Goal: Transaction & Acquisition: Purchase product/service

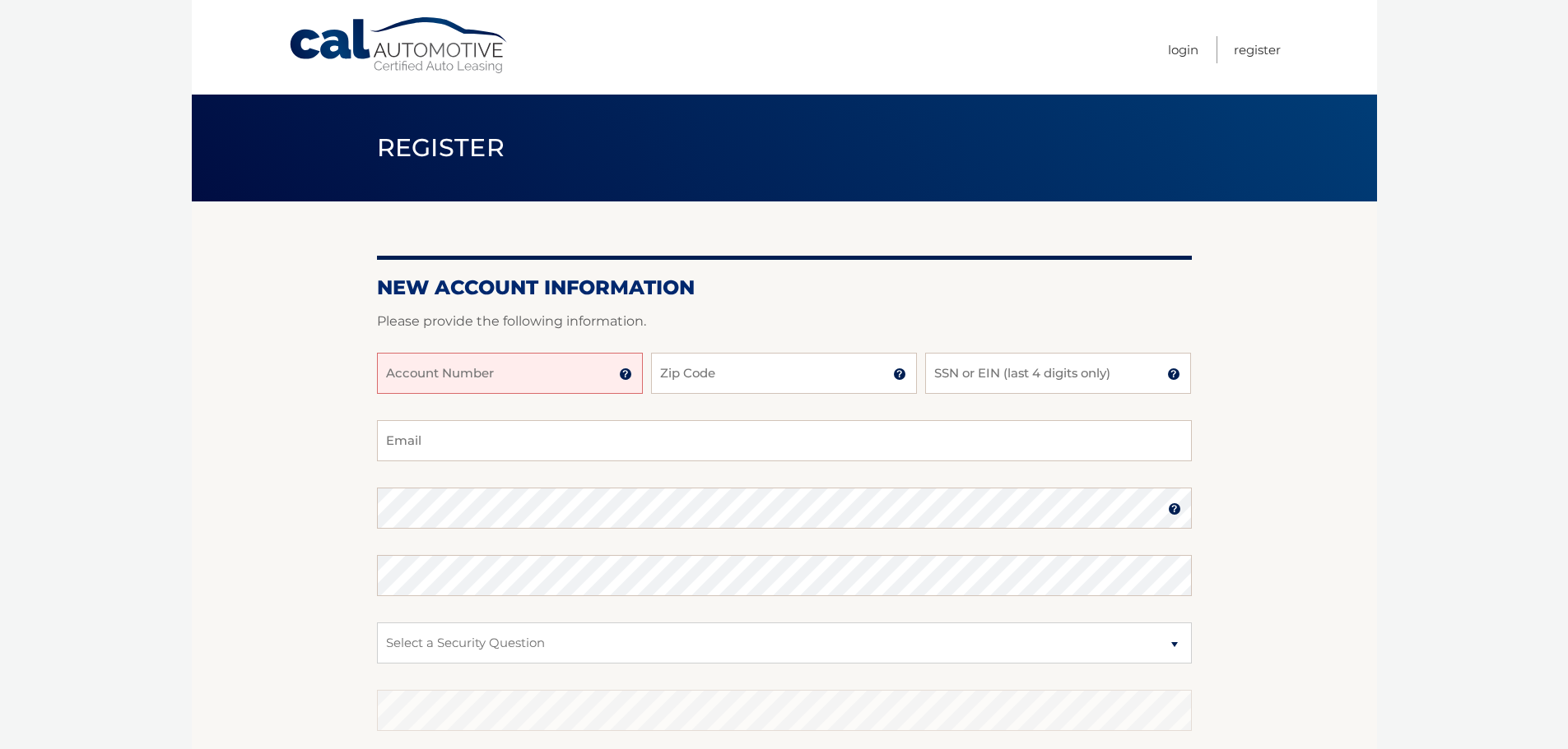
click at [544, 358] on input "Account Number" at bounding box center [510, 373] width 265 height 41
type input "44456028560"
type input "33026"
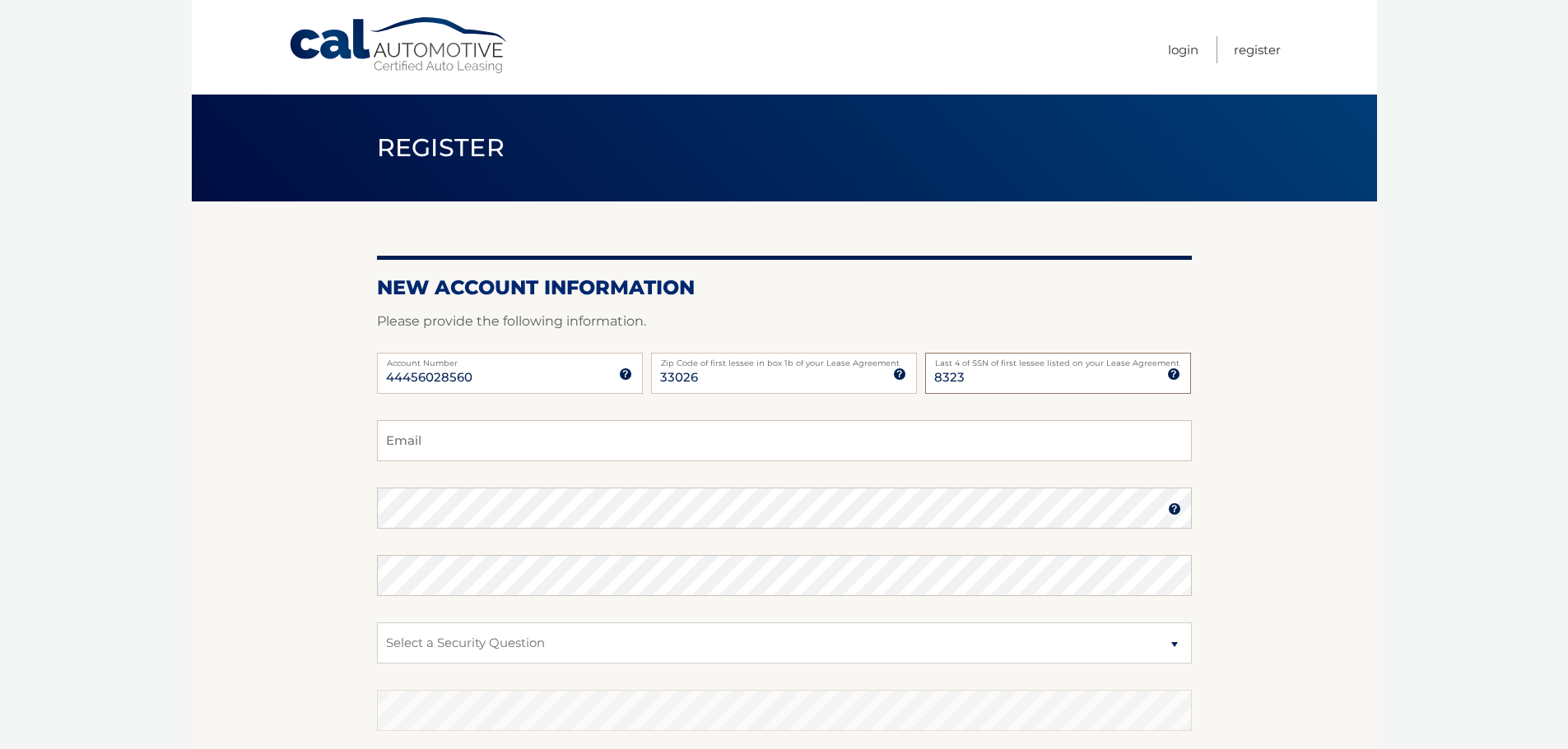
type input "8323"
type input "traci_bridges@bellsouth.net"
click at [667, 636] on select "Select a Security Question What was the name of your elementary school? What is…" at bounding box center [784, 642] width 814 height 41
select select "1"
click at [377, 622] on select "Select a Security Question What was the name of your elementary school? What is…" at bounding box center [784, 642] width 814 height 41
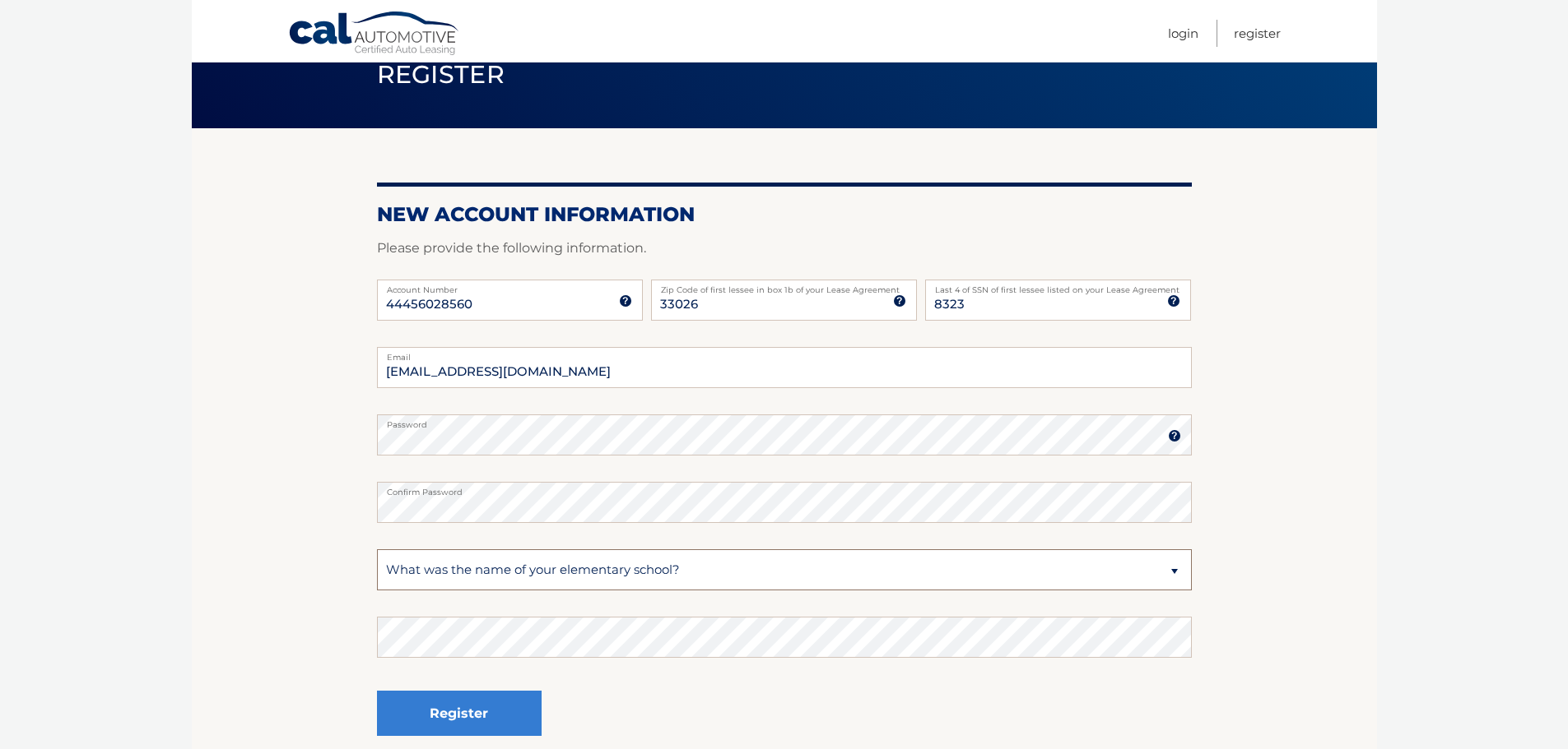
scroll to position [165, 0]
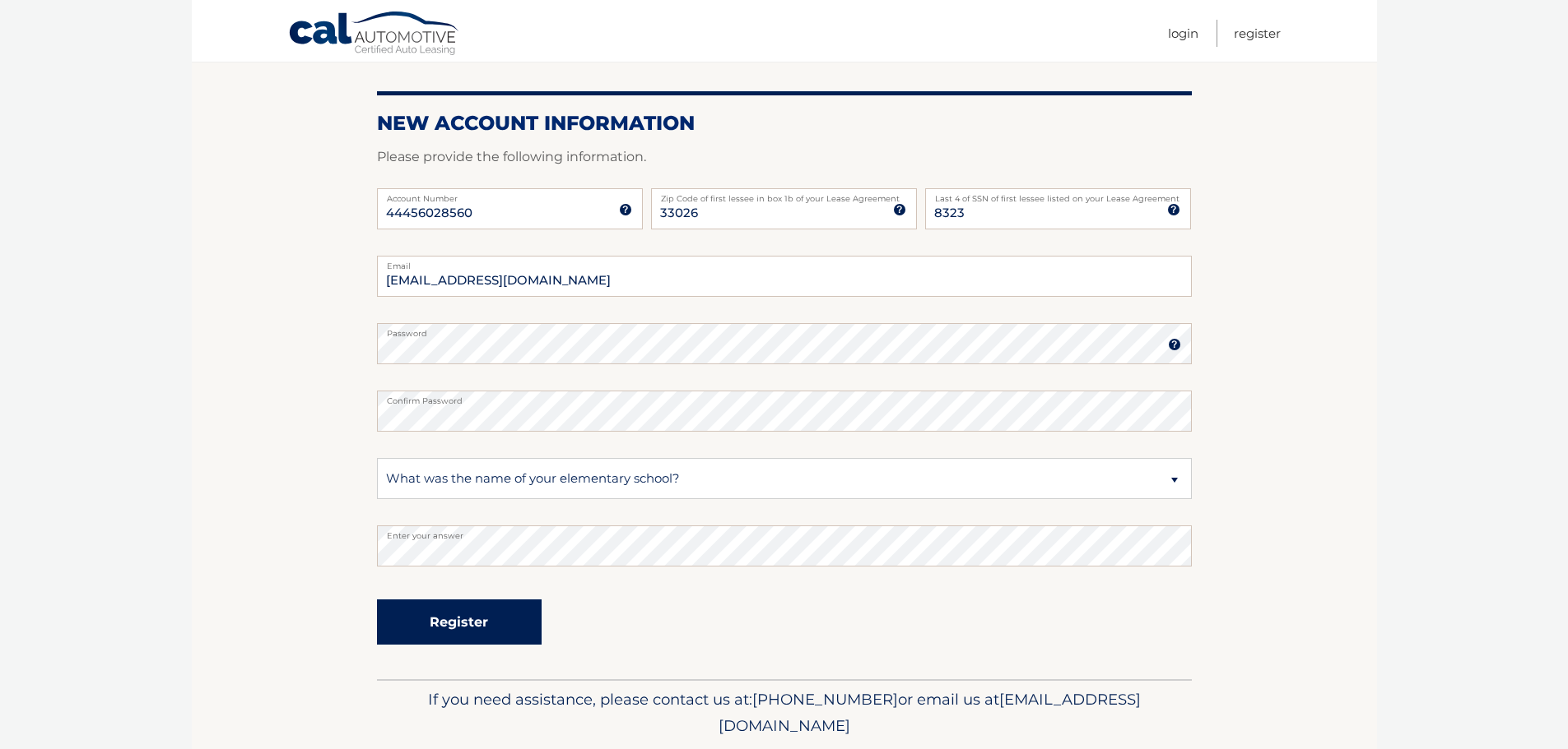
click at [456, 612] on button "Register" at bounding box center [460, 622] width 165 height 45
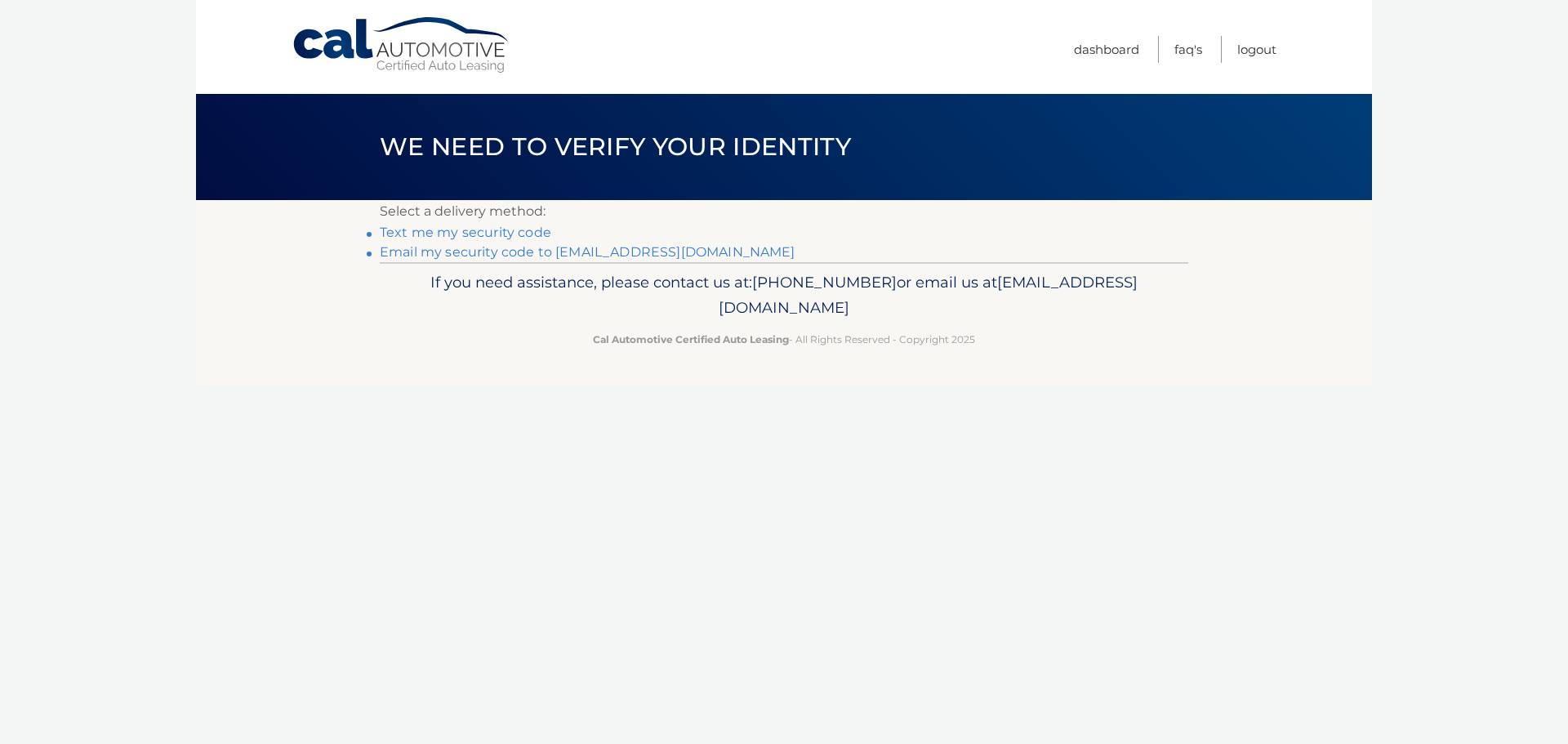
click at [487, 232] on link "Text me my security code" at bounding box center [465, 232] width 171 height 16
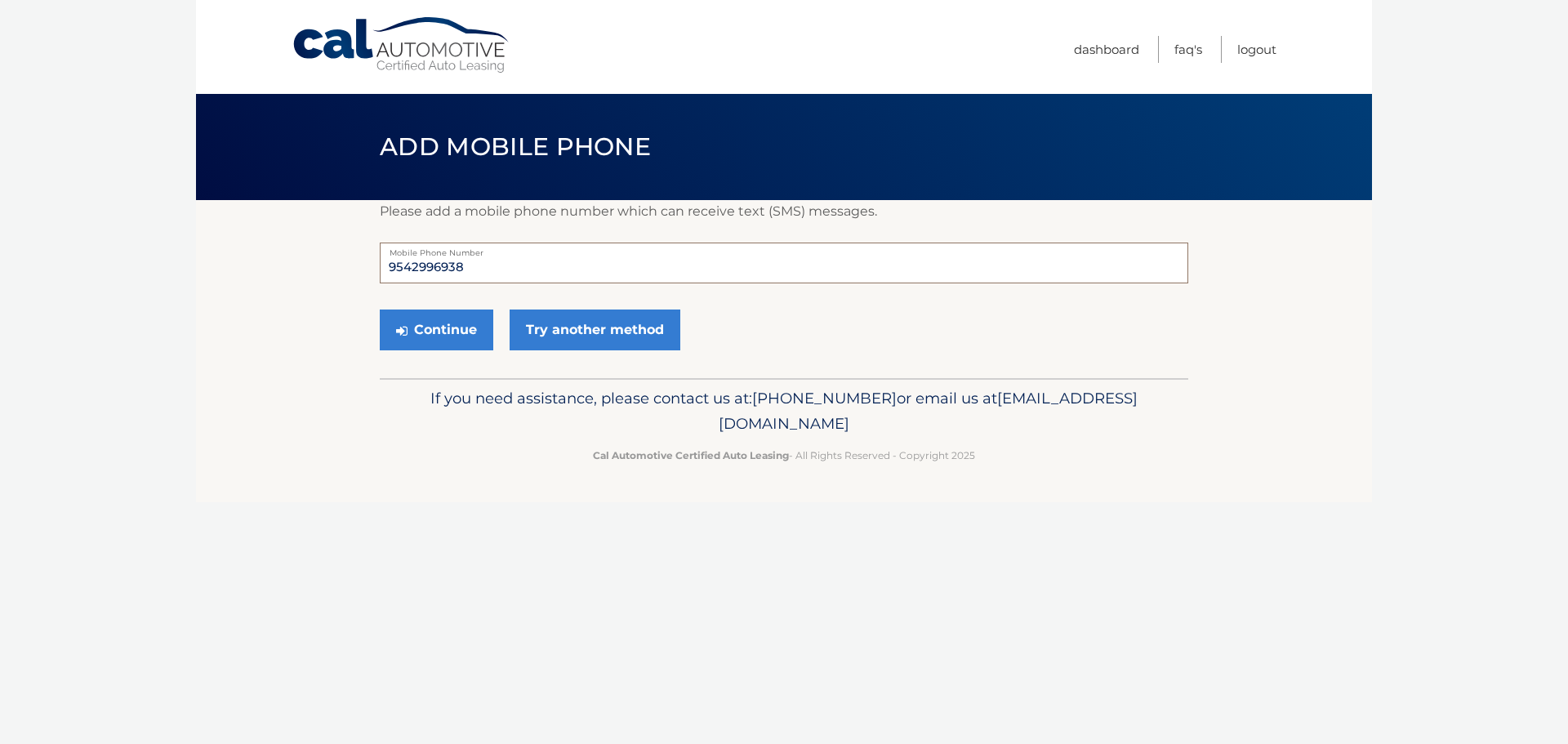
drag, startPoint x: 479, startPoint y: 264, endPoint x: 357, endPoint y: 257, distance: 122.2
click at [357, 257] on section "Please add a mobile phone number which can receive text (SMS) messages. 9542996…" at bounding box center [784, 288] width 1176 height 178
type input "9547071014"
click at [449, 329] on button "Continue" at bounding box center [436, 330] width 114 height 40
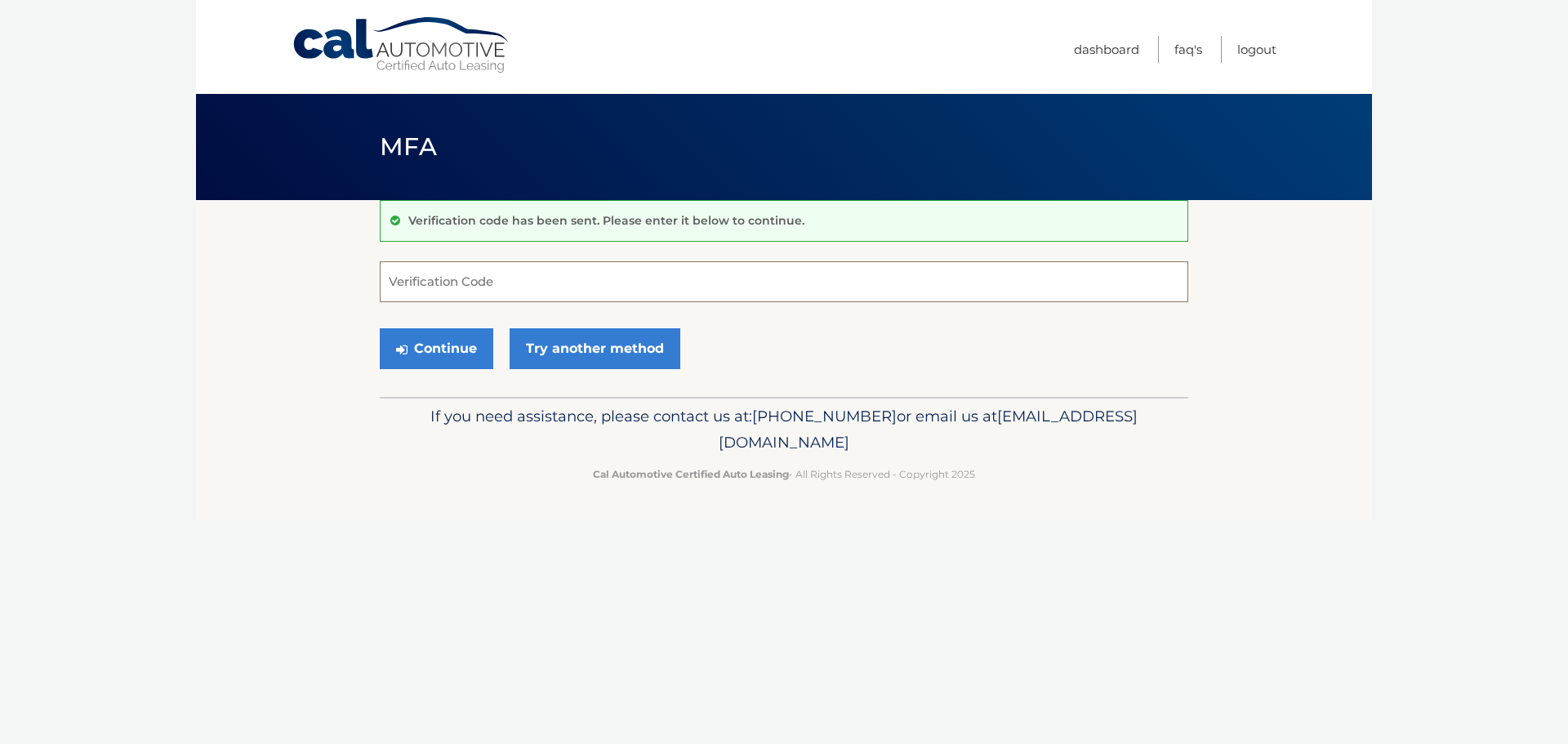
click at [749, 285] on input "Verification Code" at bounding box center [783, 282] width 808 height 40
type input "359524"
click at [434, 344] on button "Continue" at bounding box center [436, 348] width 114 height 40
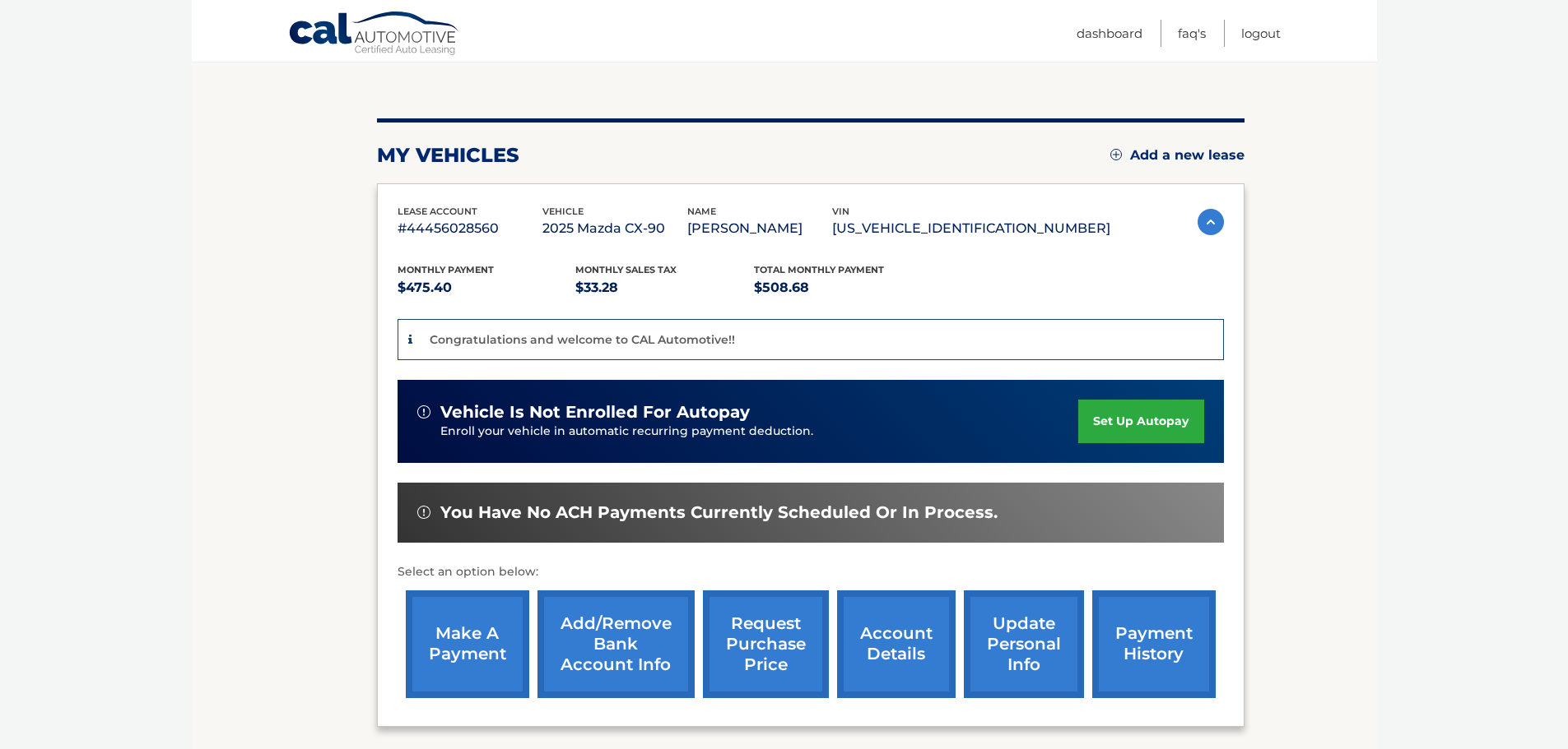
scroll to position [165, 0]
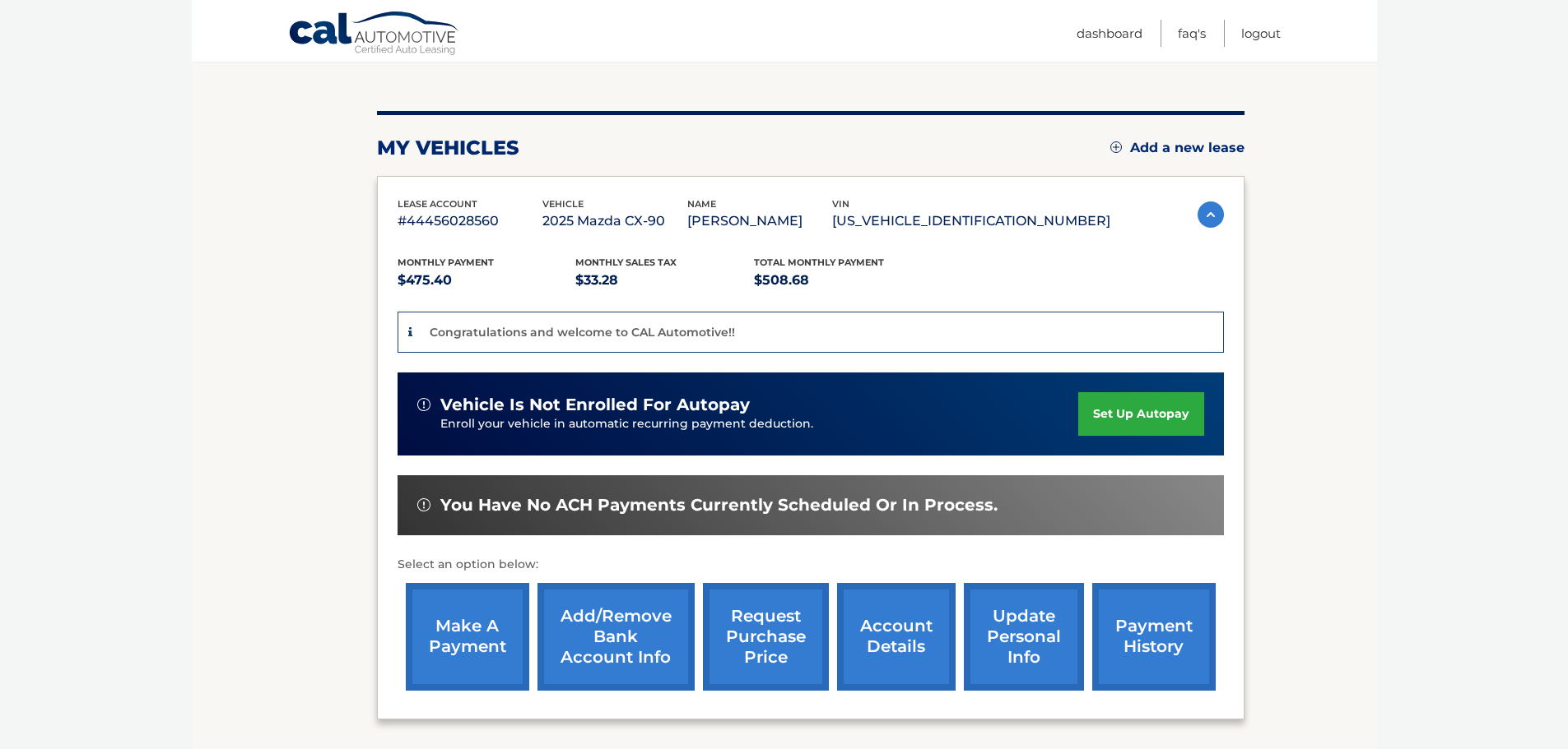
click at [461, 644] on link "make a payment" at bounding box center [467, 637] width 123 height 107
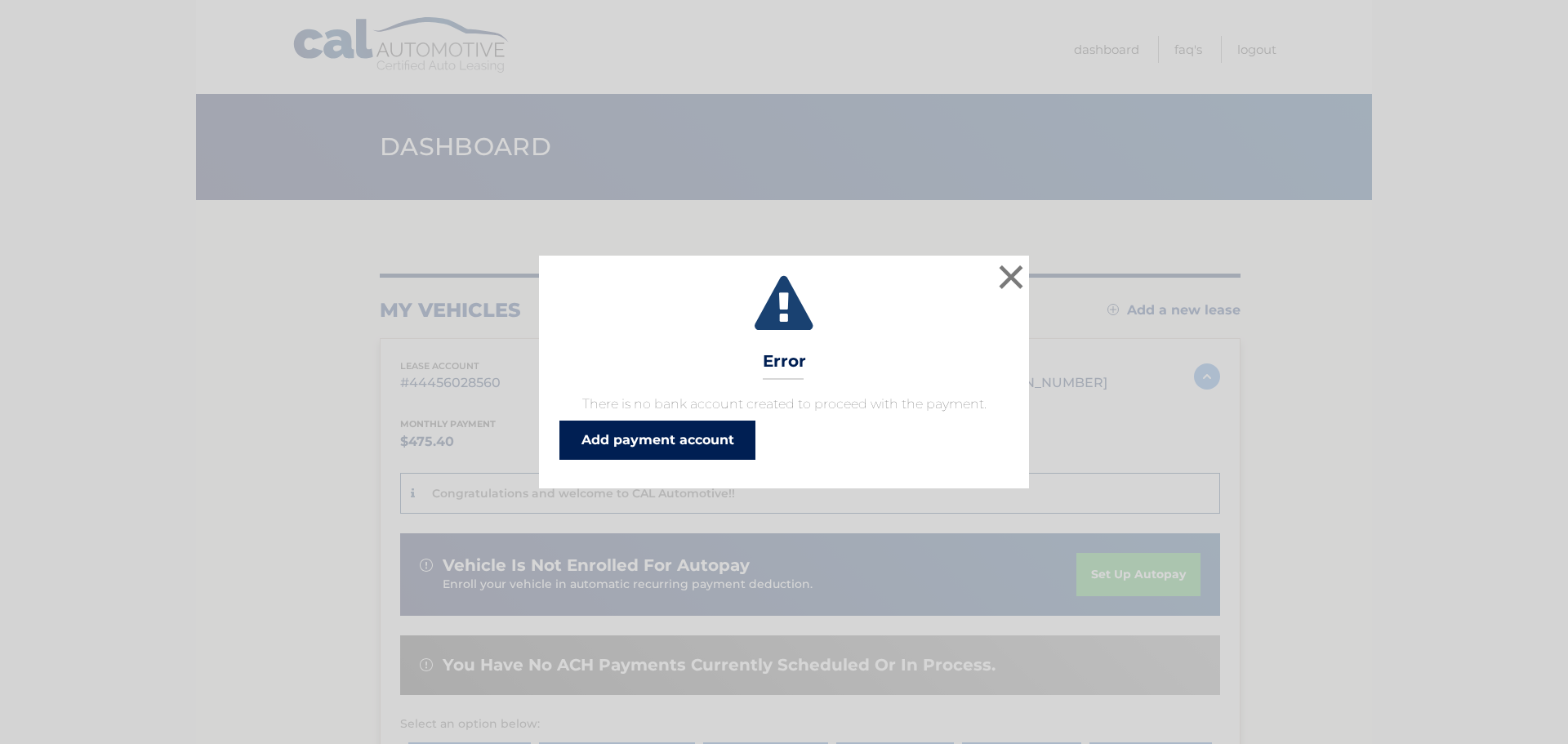
click at [698, 448] on link "Add payment account" at bounding box center [657, 441] width 196 height 40
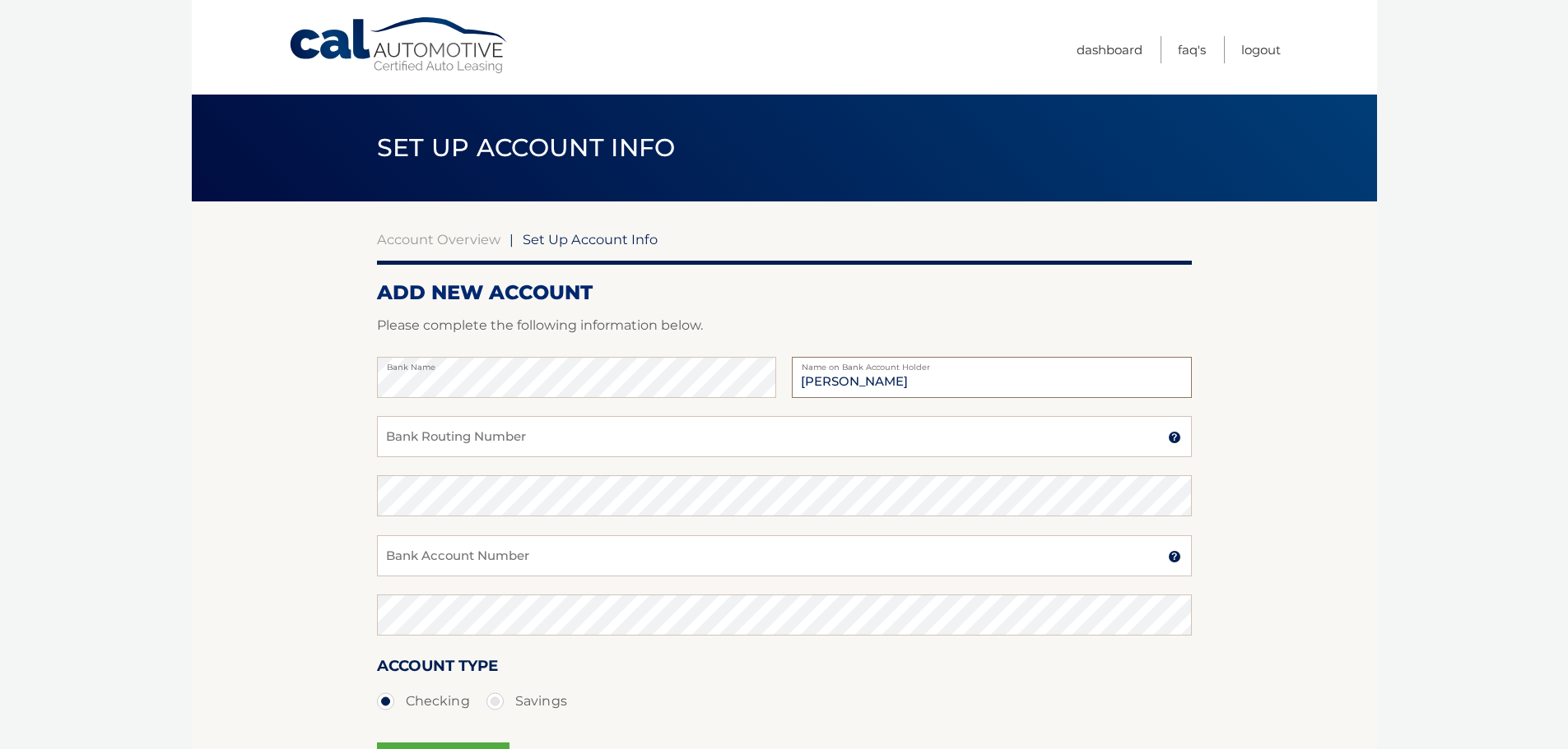
type input "[PERSON_NAME]"
click at [522, 430] on input "Bank Routing Number" at bounding box center [784, 436] width 814 height 41
paste input "063100277"
type input "063100277"
click at [509, 555] on input "Bank Account Number" at bounding box center [784, 556] width 814 height 41
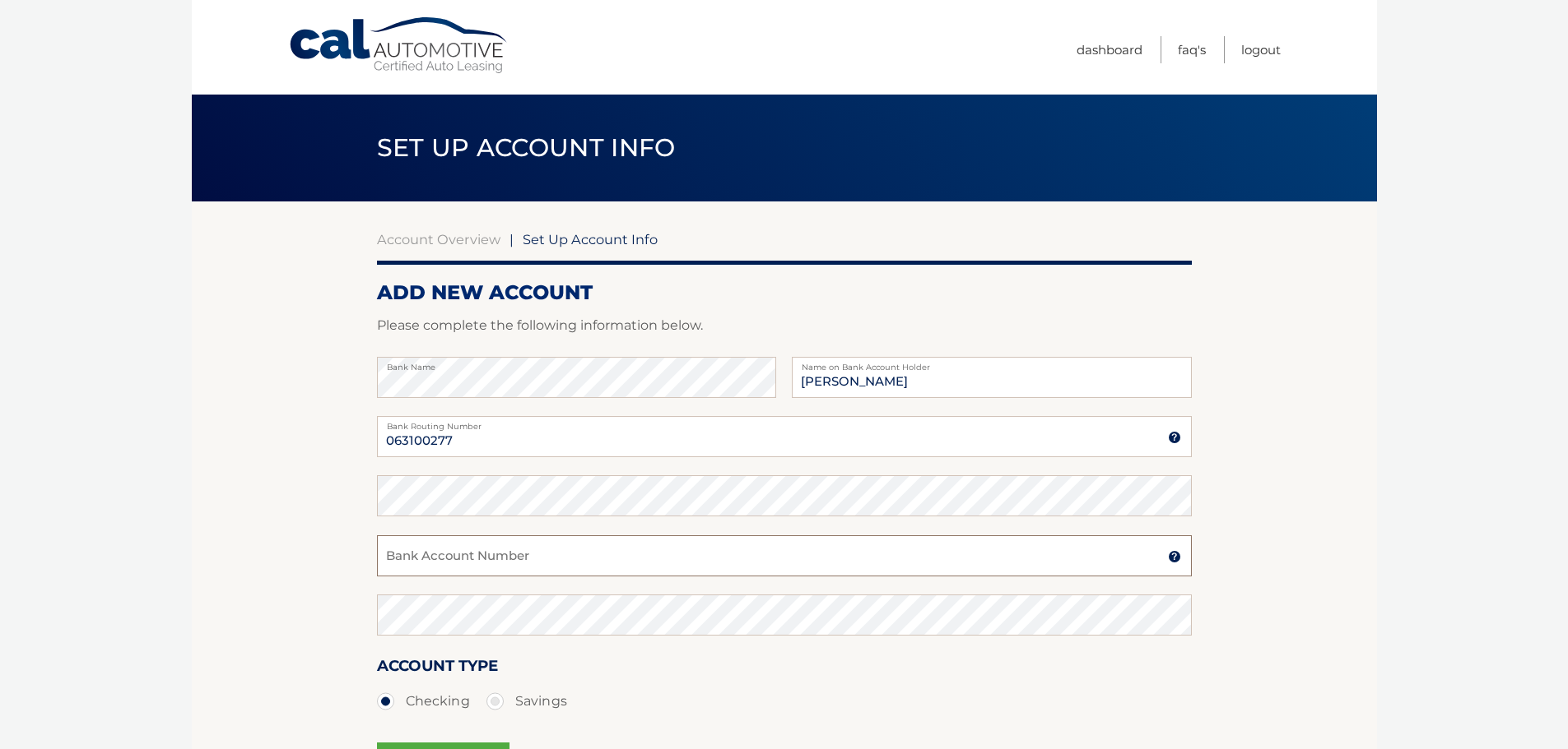
paste input "005567738289"
type input "005567738289"
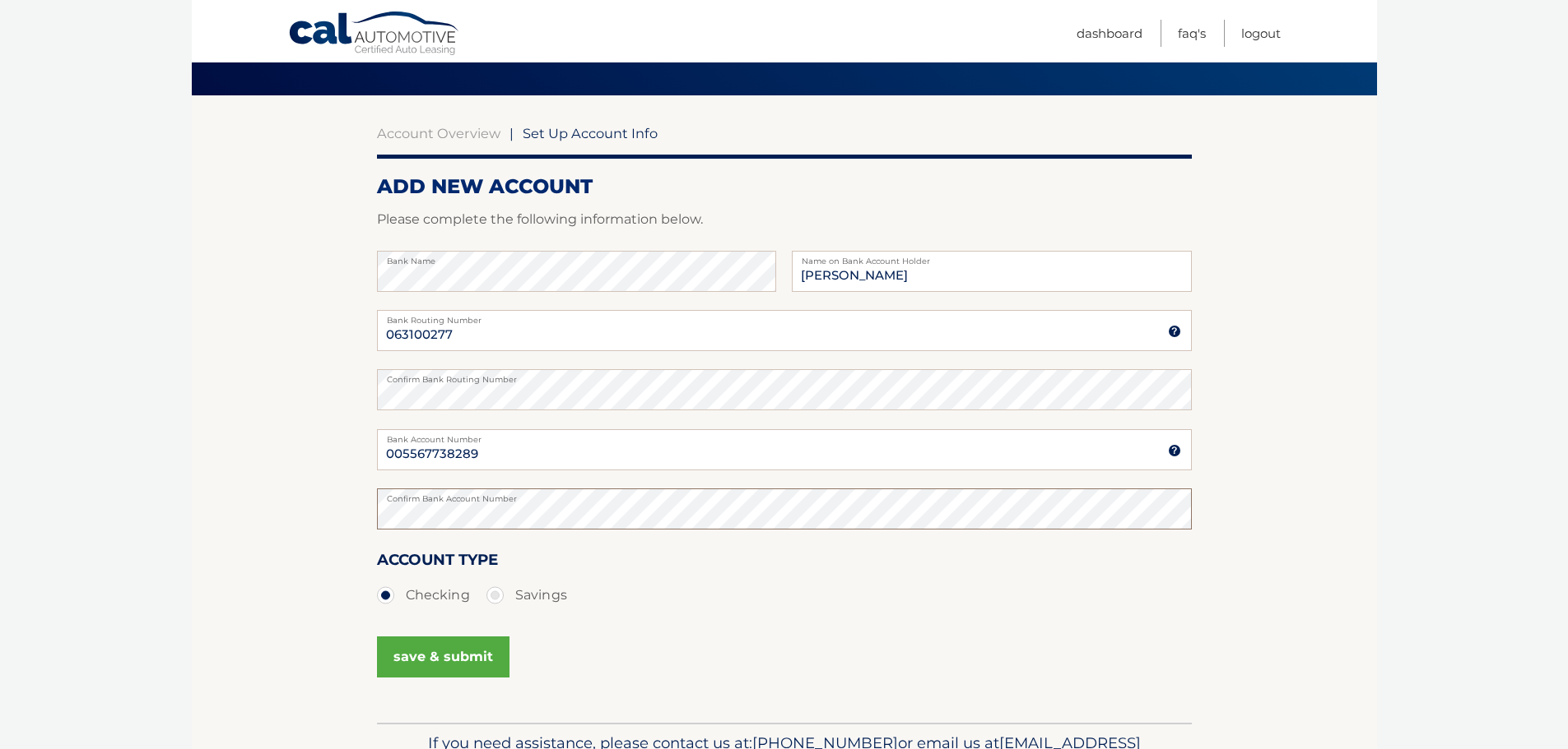
scroll to position [165, 0]
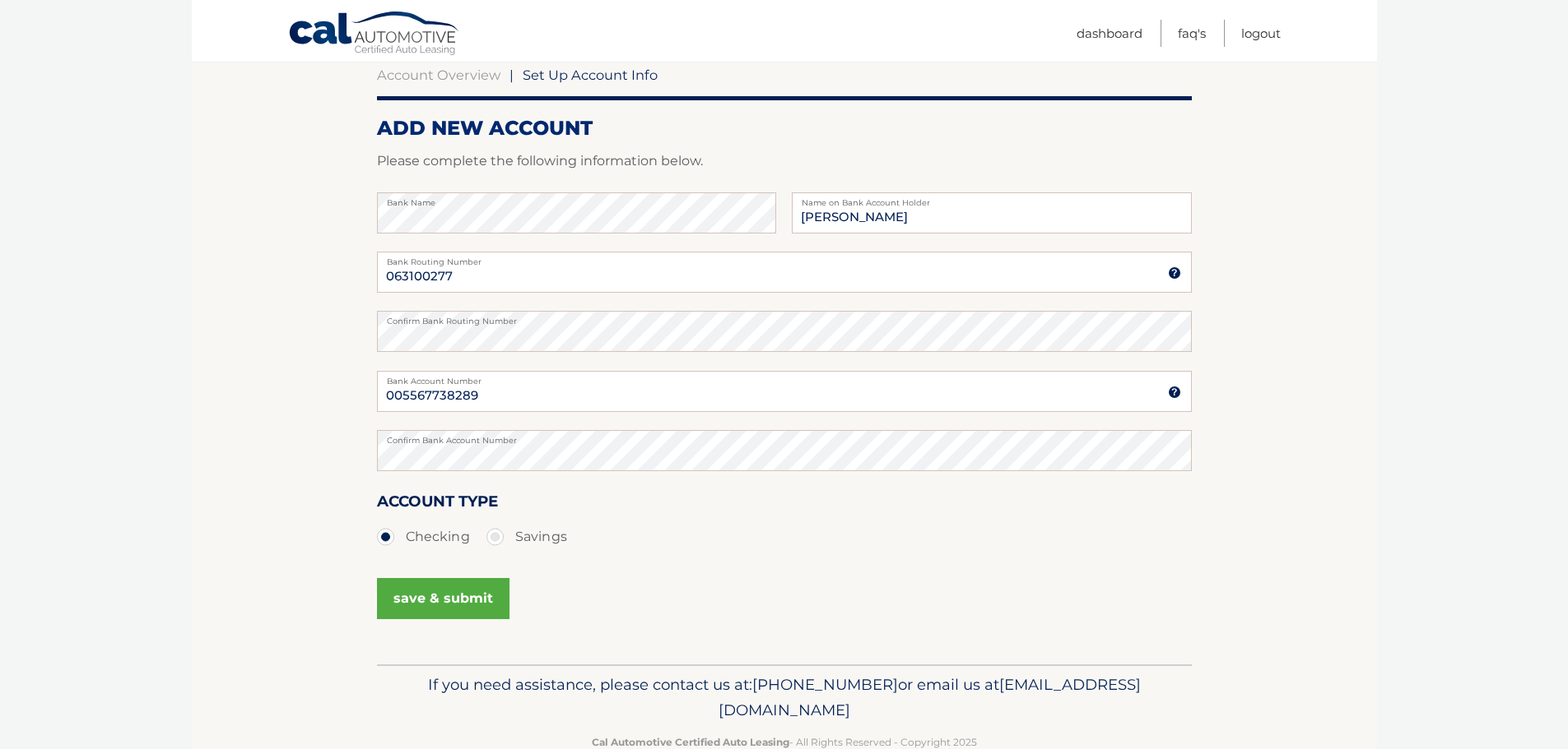
click at [438, 596] on button "save & submit" at bounding box center [443, 598] width 133 height 41
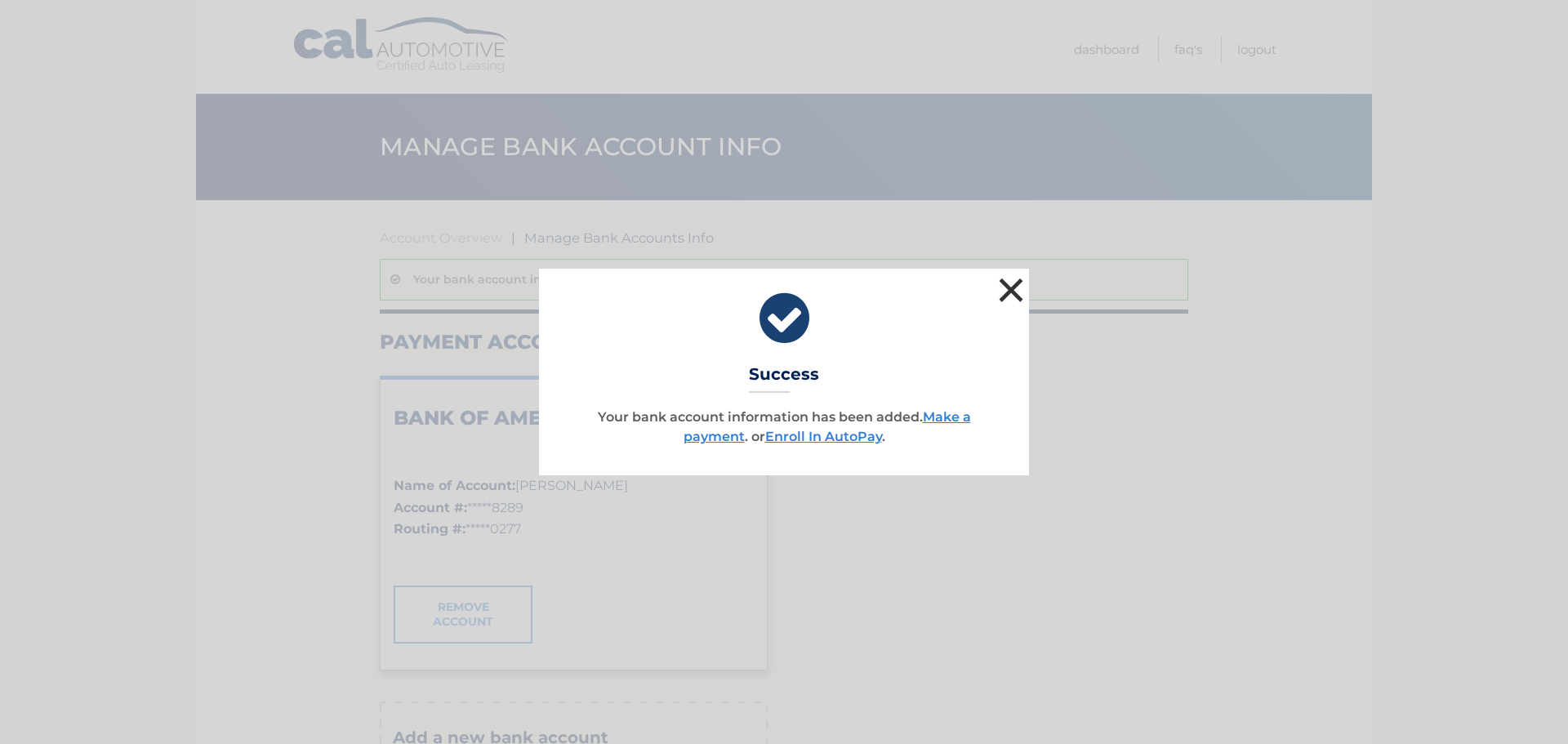
click at [1007, 299] on button "×" at bounding box center [1011, 290] width 33 height 33
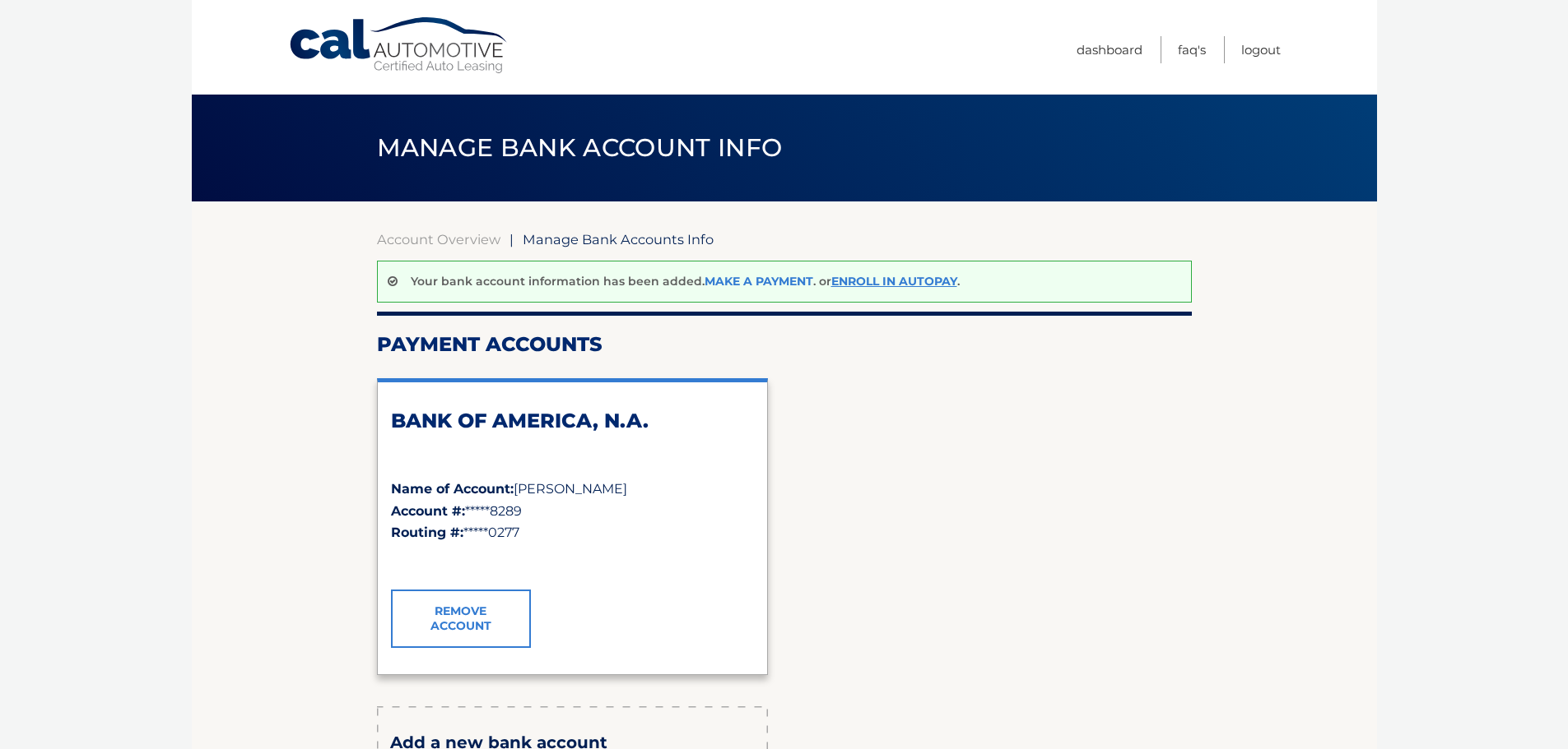
click at [758, 275] on link "Make a payment" at bounding box center [758, 281] width 108 height 15
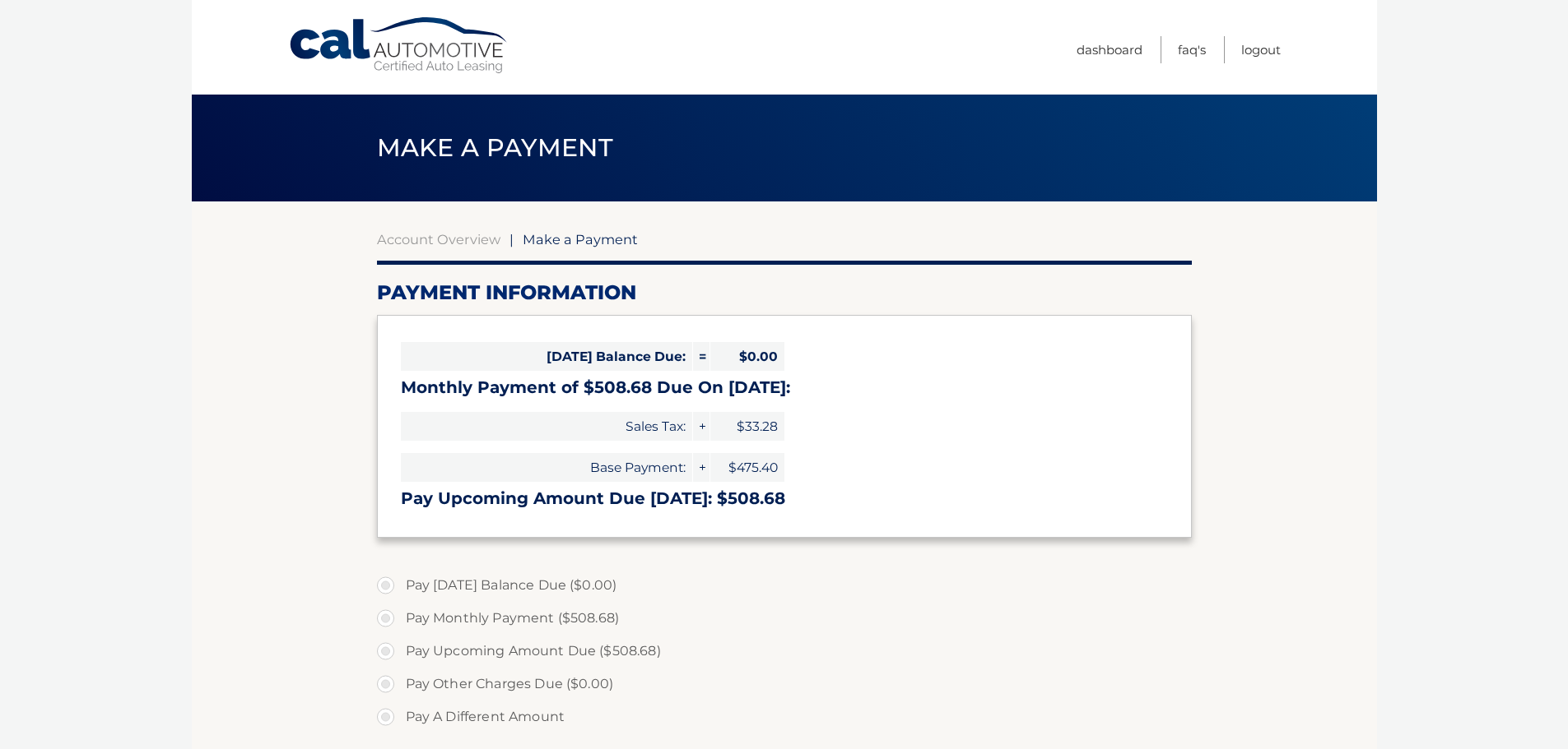
select select "ZDdlNWY3MmQtMWE1Yy00ZTQ0LTkxNGMtNGZiNjExMzNmNjk5"
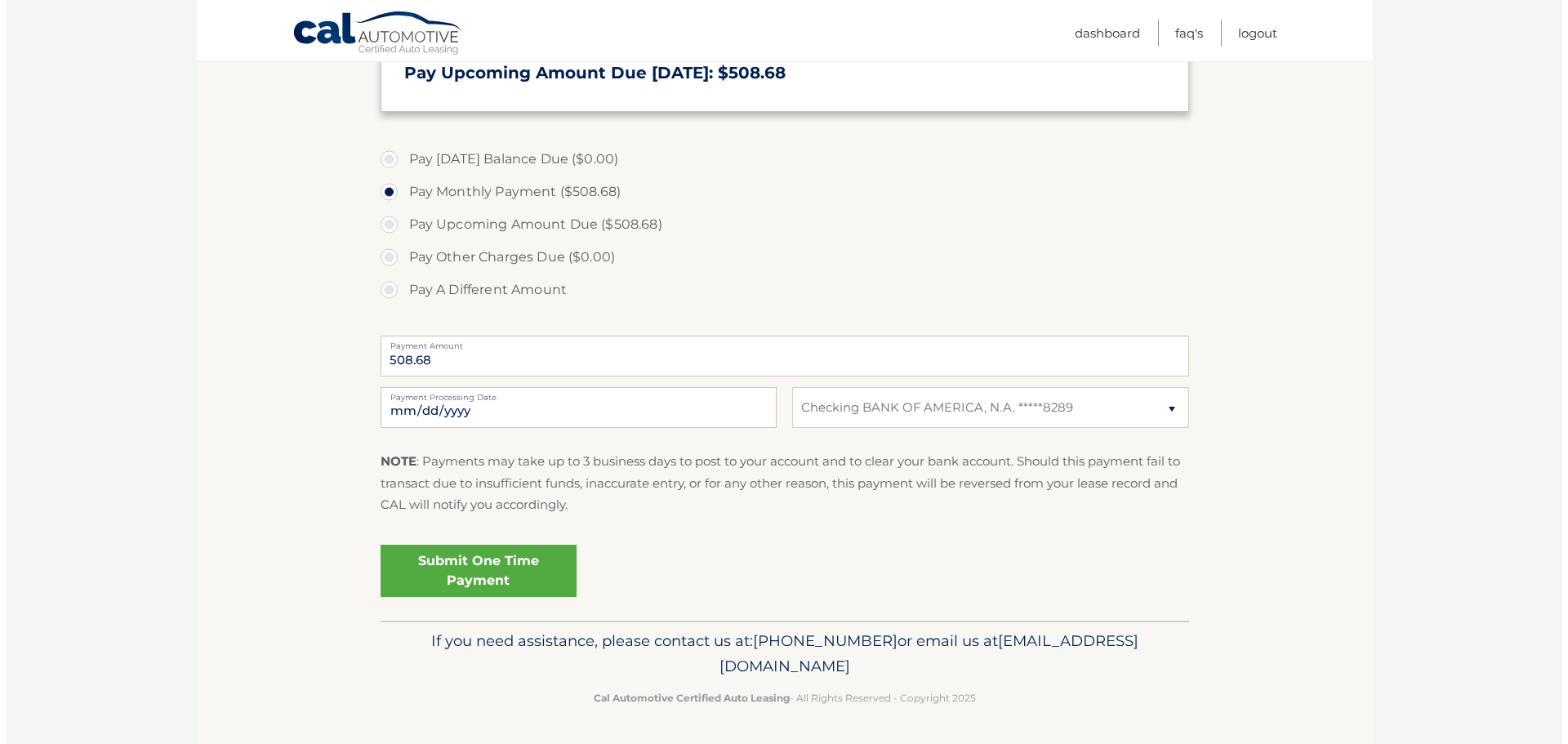
scroll to position [423, 0]
click at [501, 572] on link "Submit One Time Payment" at bounding box center [472, 570] width 196 height 53
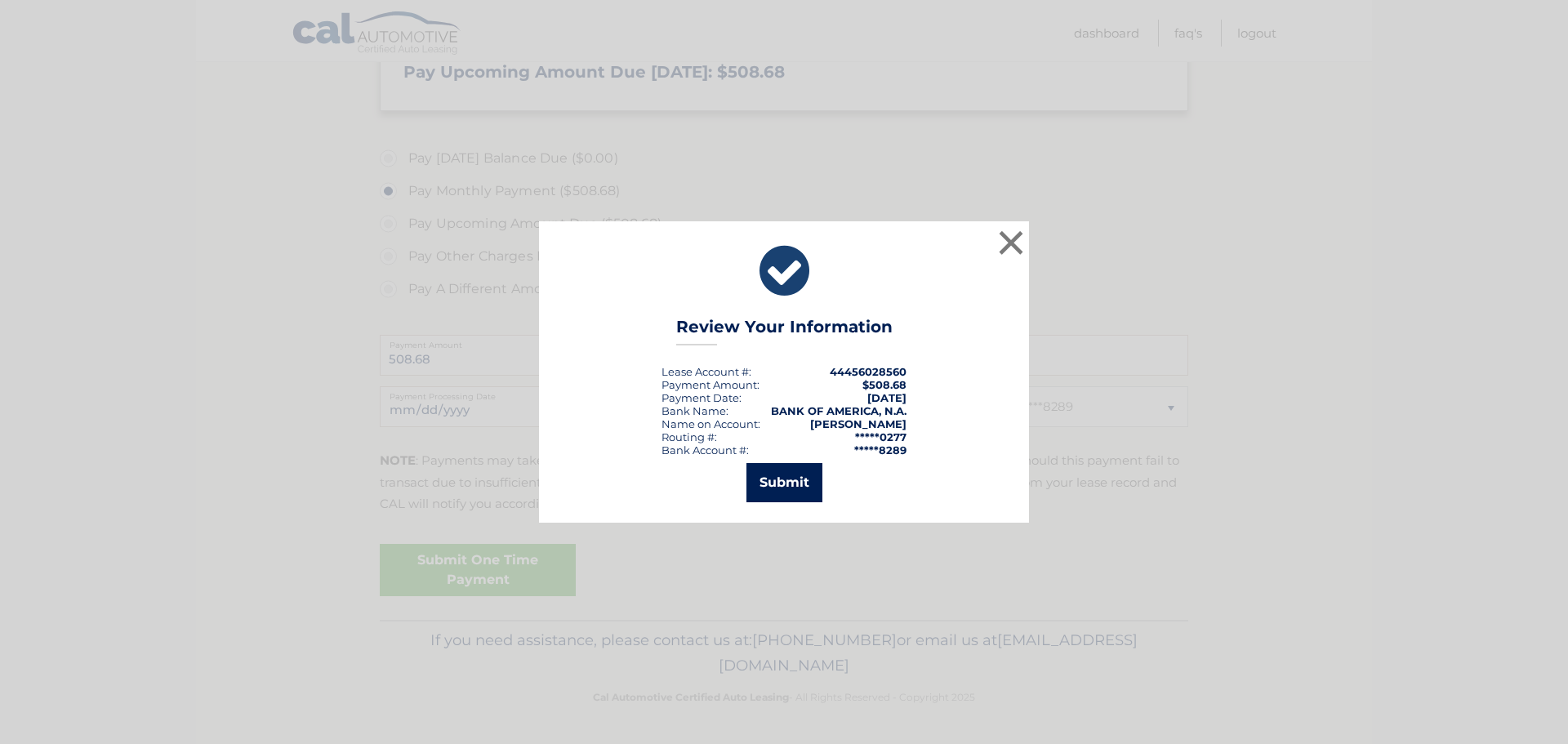
click at [799, 475] on button "Submit" at bounding box center [784, 483] width 76 height 40
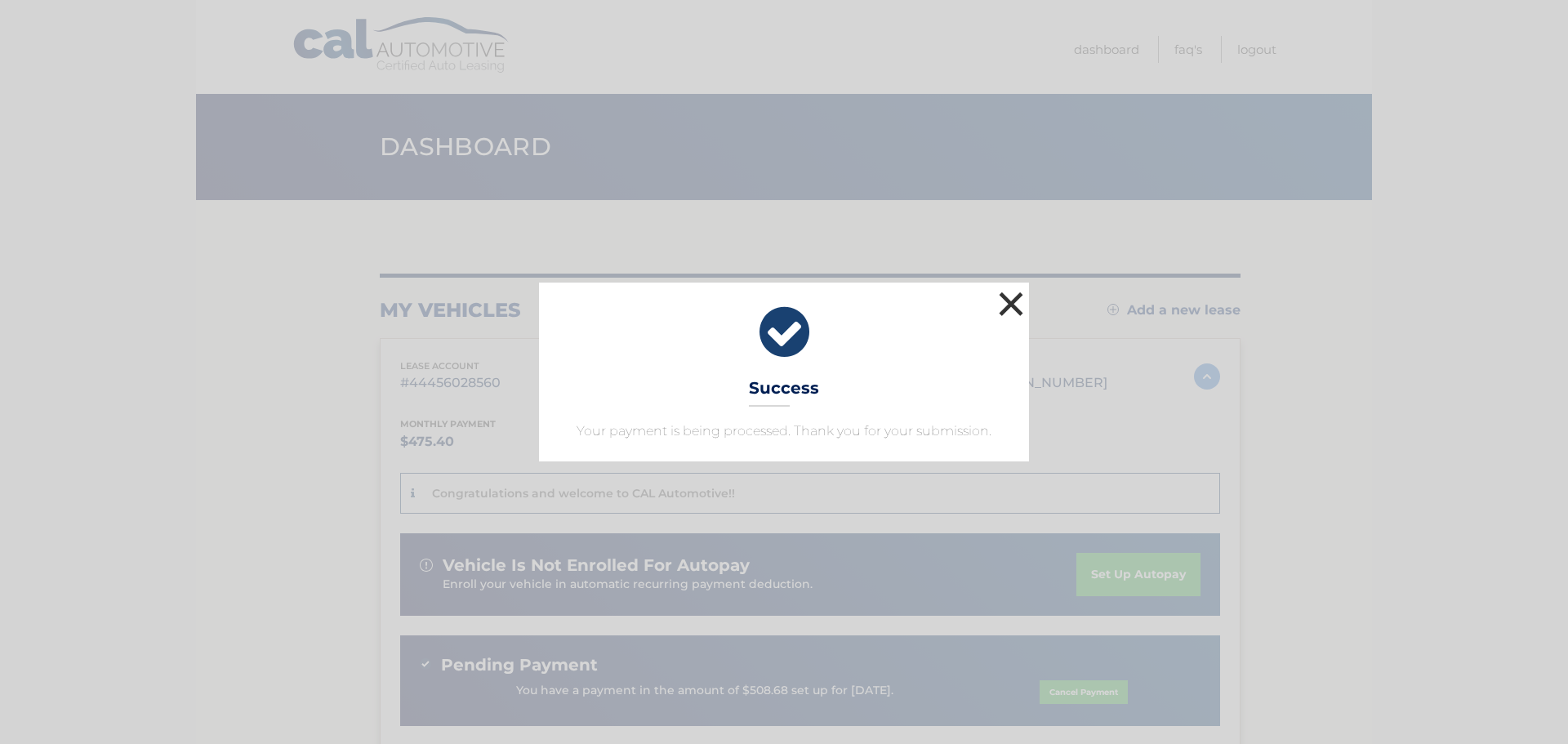
click at [1015, 298] on button "×" at bounding box center [1011, 304] width 33 height 33
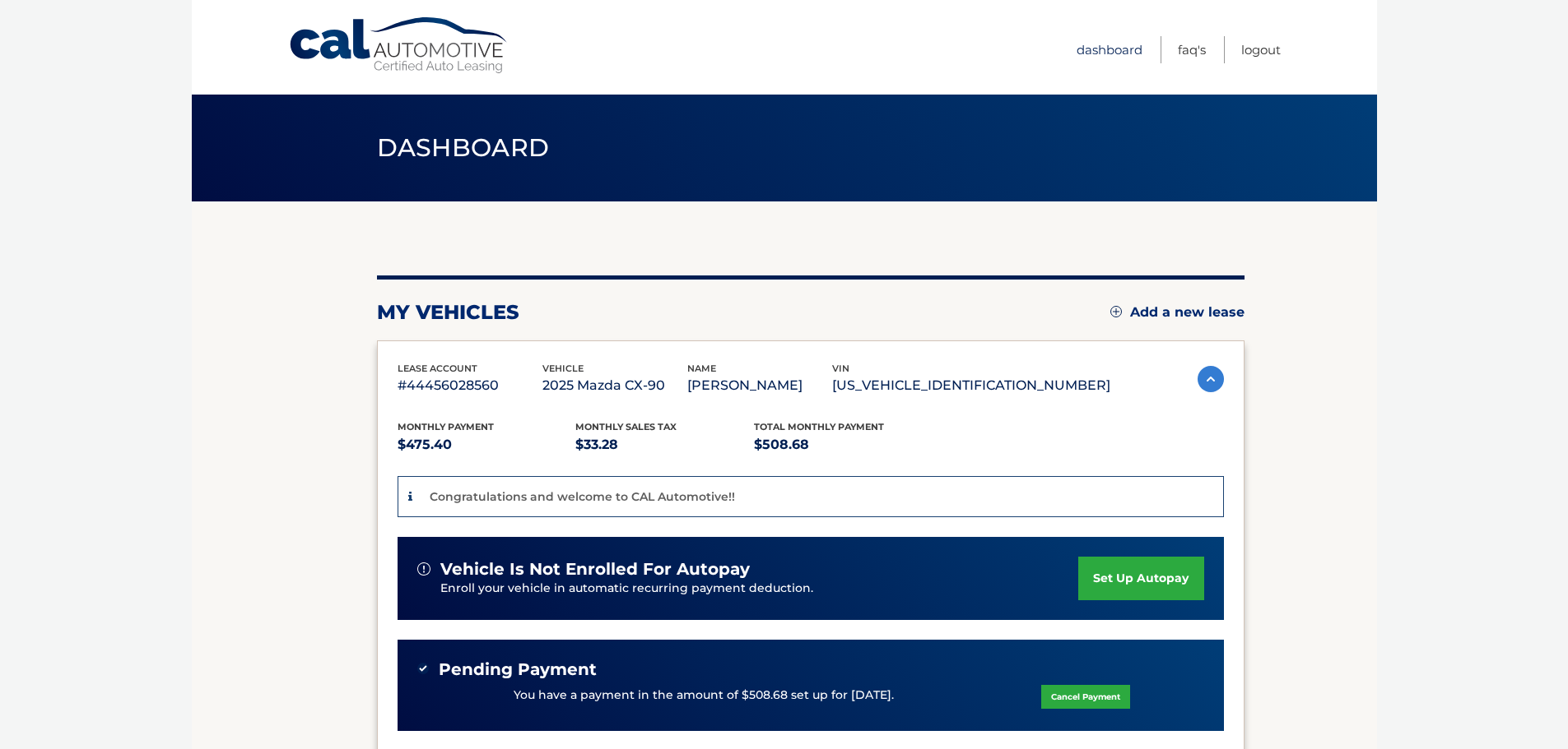
click at [1118, 55] on link "Dashboard" at bounding box center [1109, 49] width 66 height 27
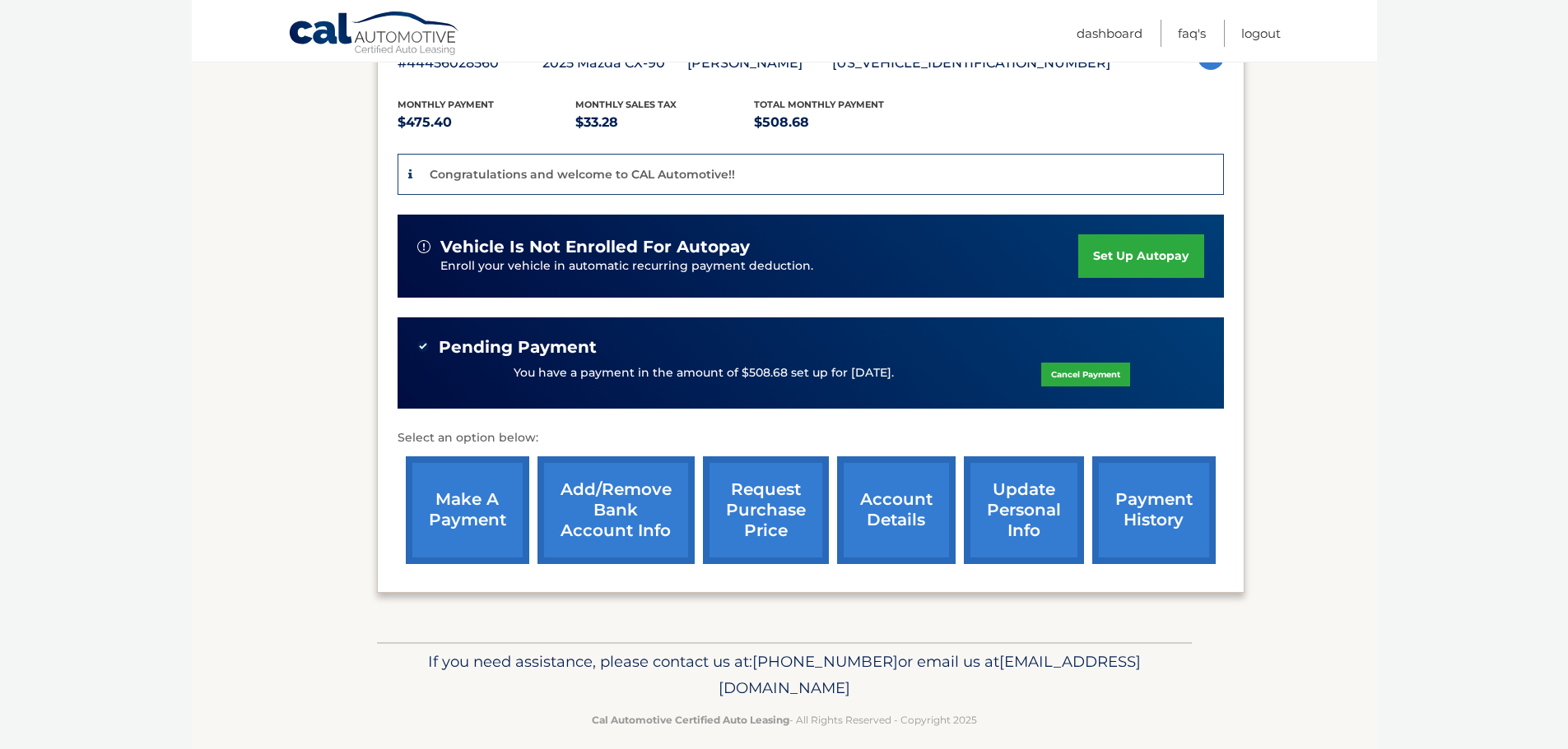
scroll to position [329, 0]
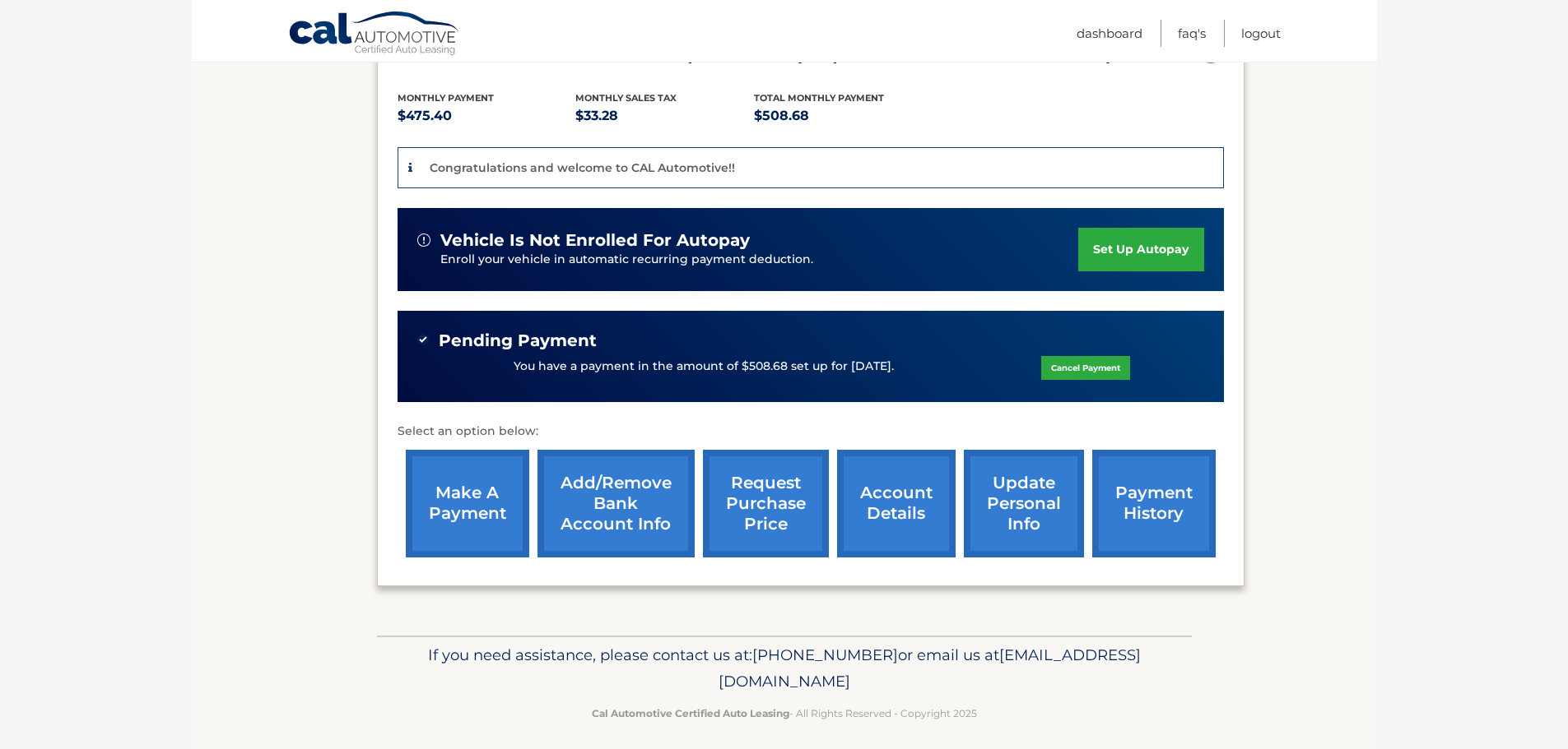
click at [1033, 509] on link "update personal info" at bounding box center [1023, 504] width 121 height 107
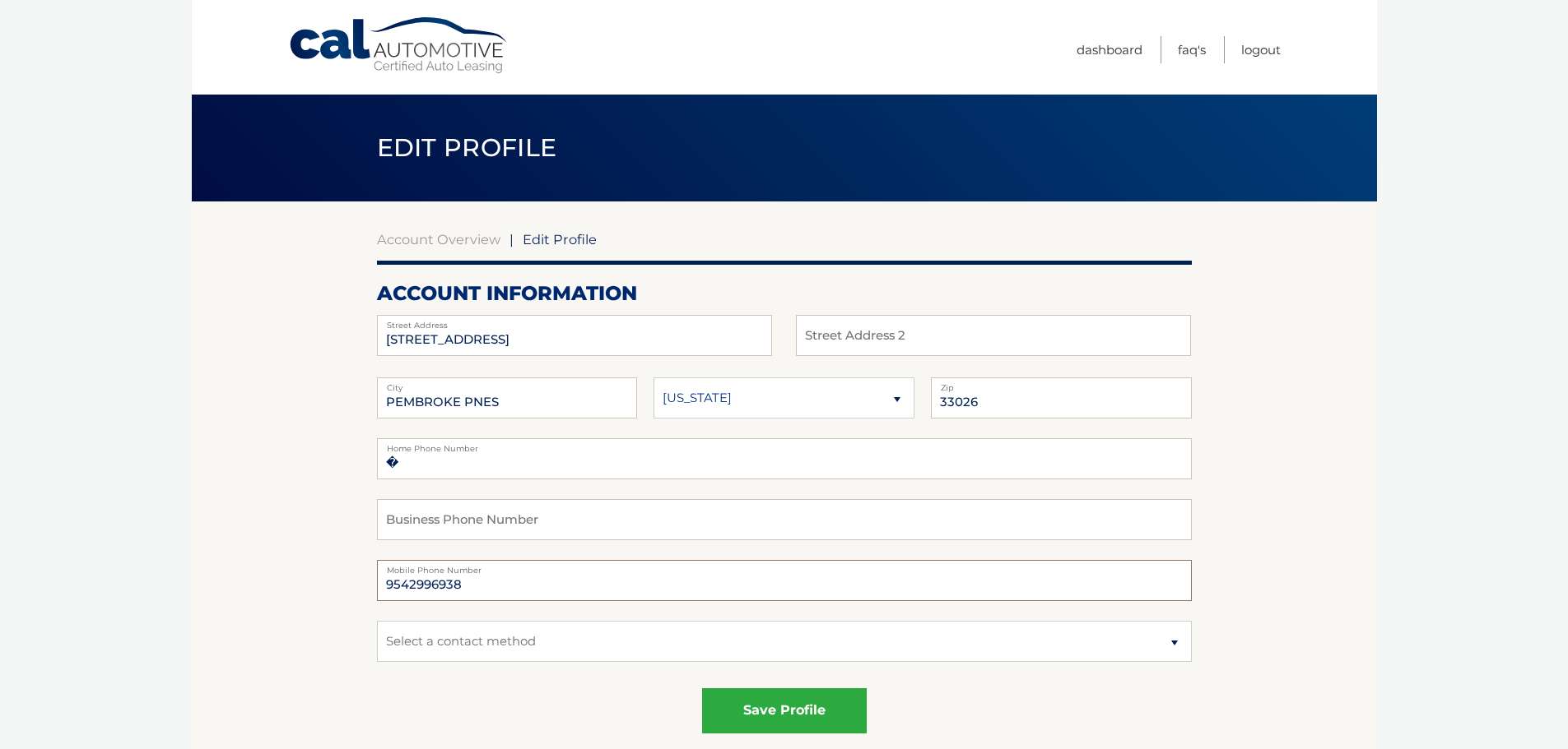
drag, startPoint x: 468, startPoint y: 589, endPoint x: 357, endPoint y: 586, distance: 111.0
type input "9547071014"
click at [688, 635] on select "Select a contact method Mobile Home" at bounding box center [784, 641] width 814 height 41
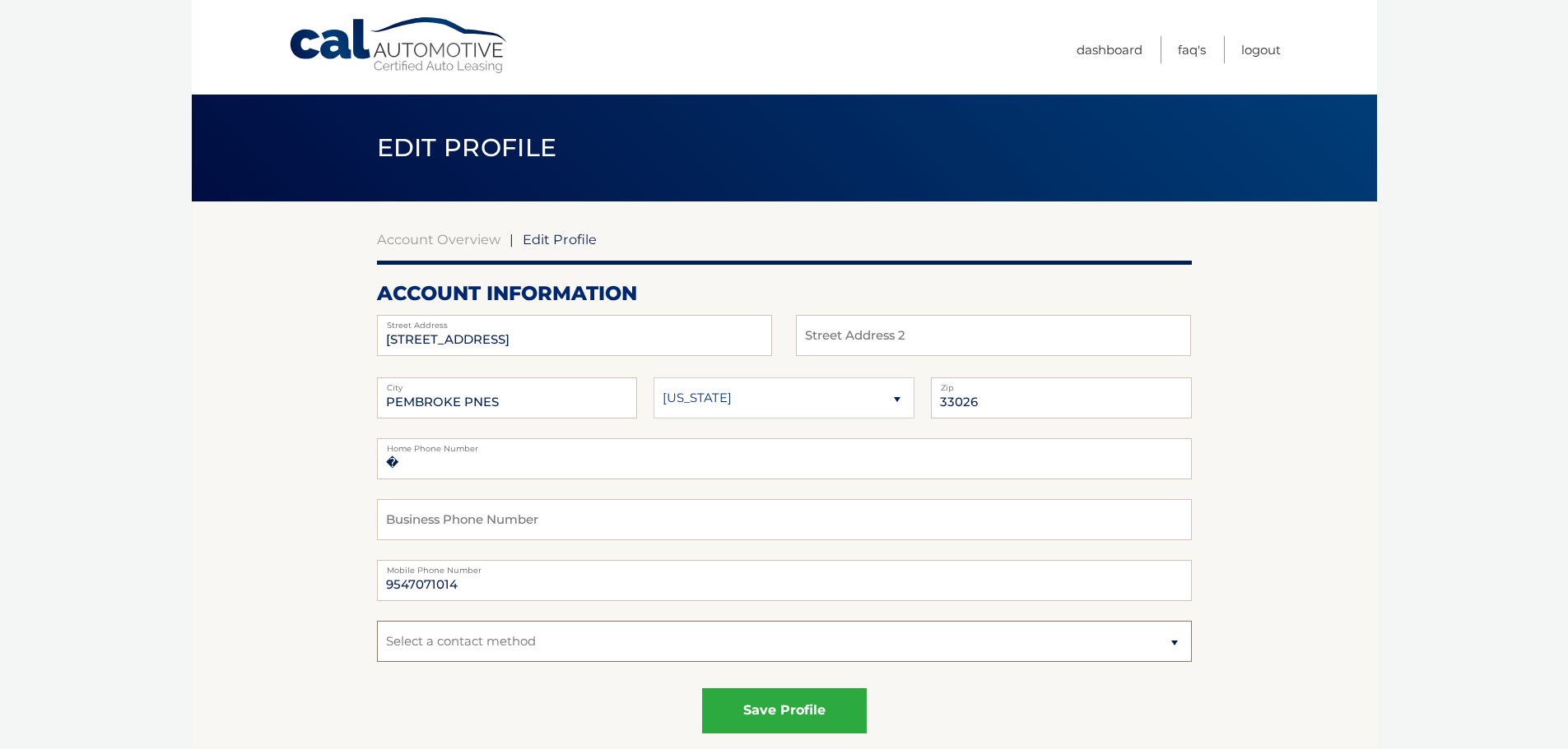
select select "1"
click at [377, 621] on select "Select a contact method Mobile Home" at bounding box center [784, 641] width 814 height 41
click at [800, 708] on button "save profile" at bounding box center [784, 711] width 165 height 45
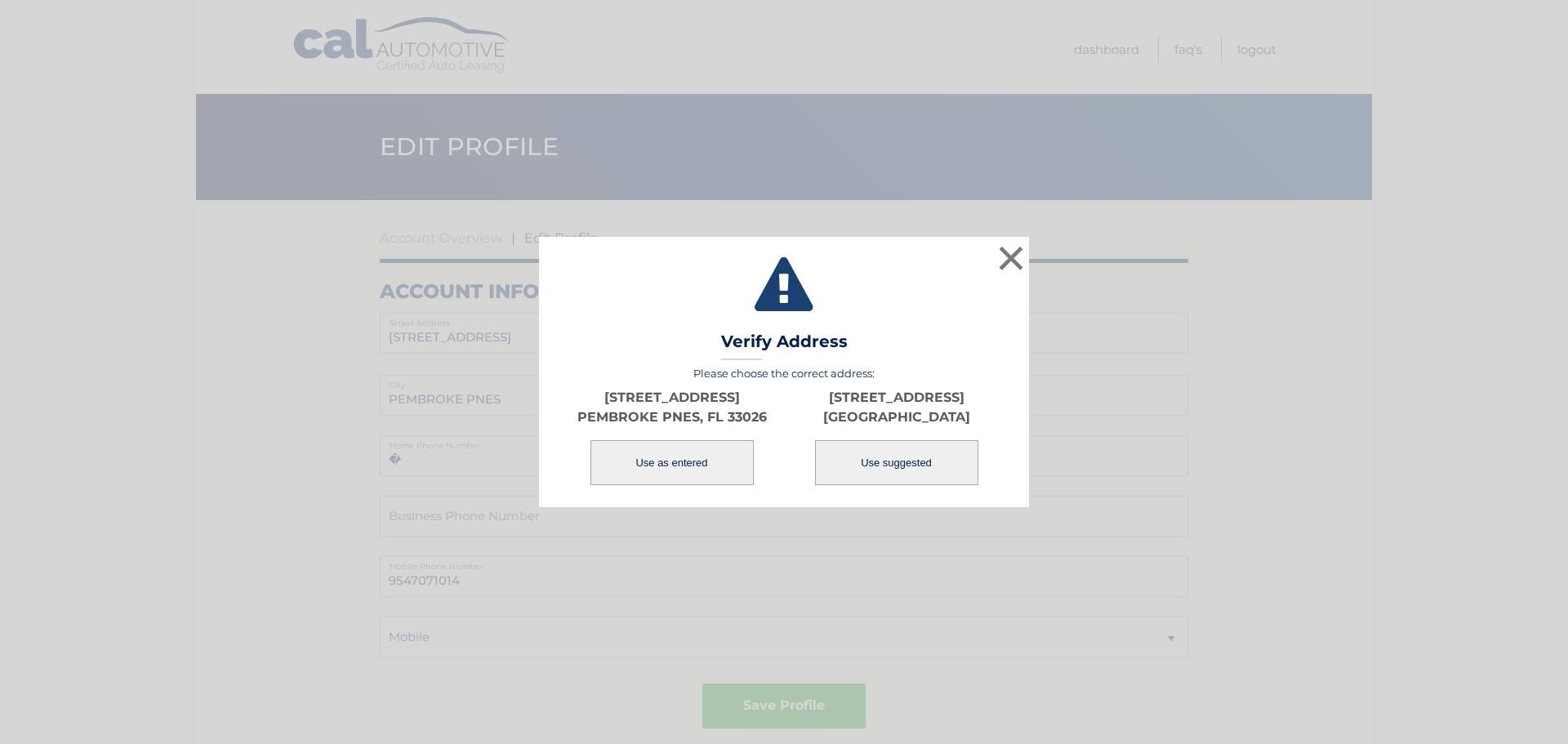
click at [905, 469] on button "Use suggested" at bounding box center [897, 462] width 164 height 45
type input "PEMBROKE PINES"
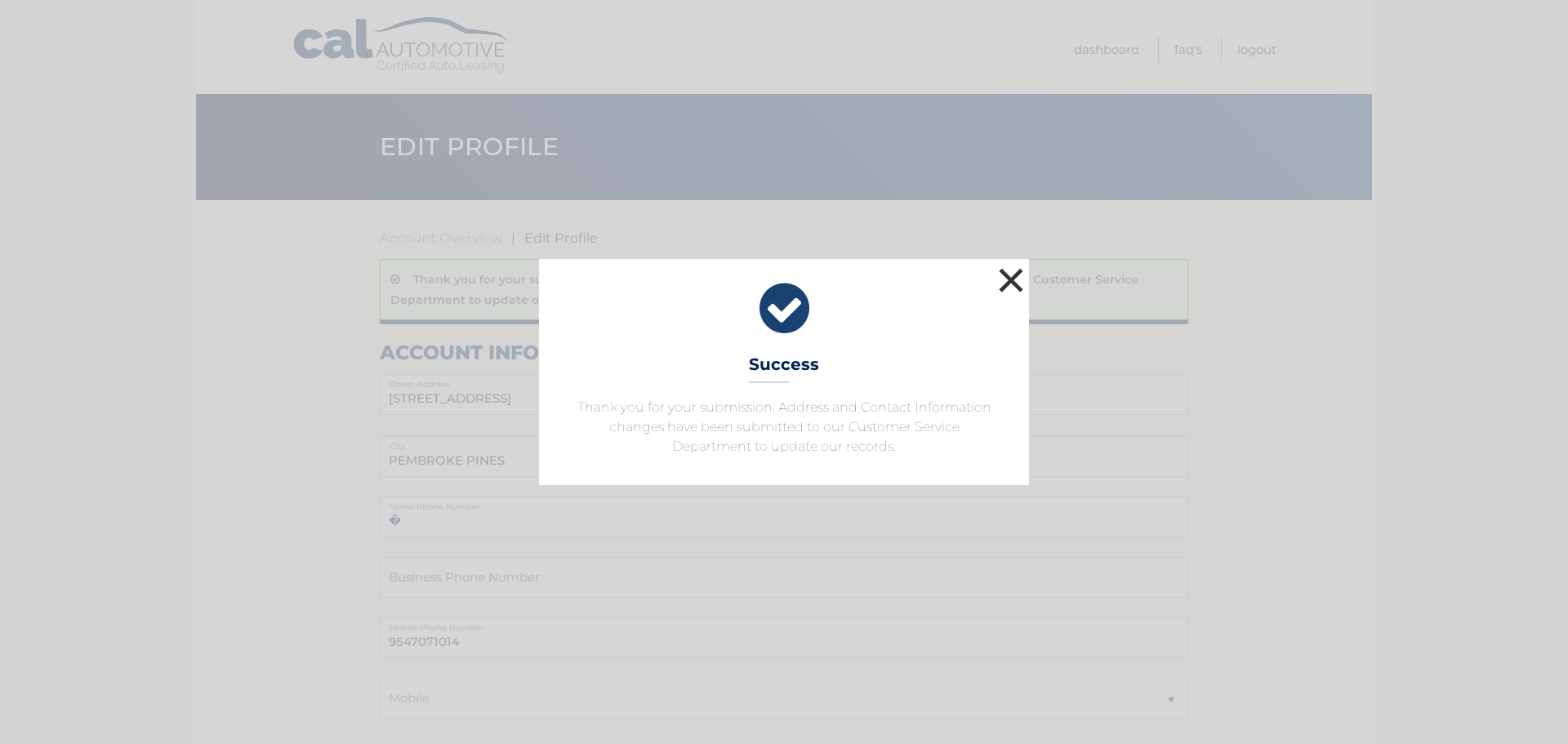
click at [1007, 285] on button "×" at bounding box center [1011, 280] width 33 height 33
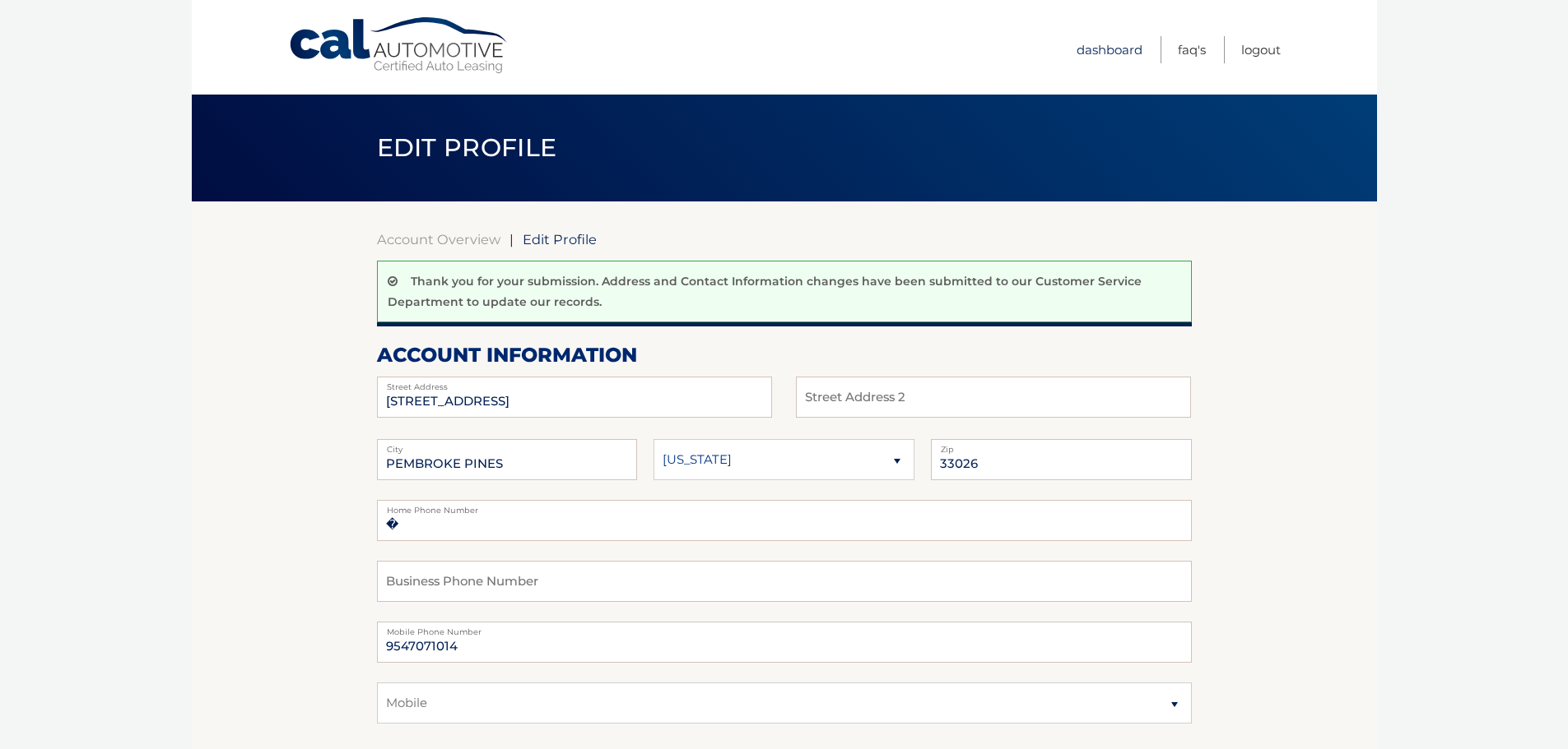
click at [1107, 43] on link "Dashboard" at bounding box center [1109, 49] width 66 height 27
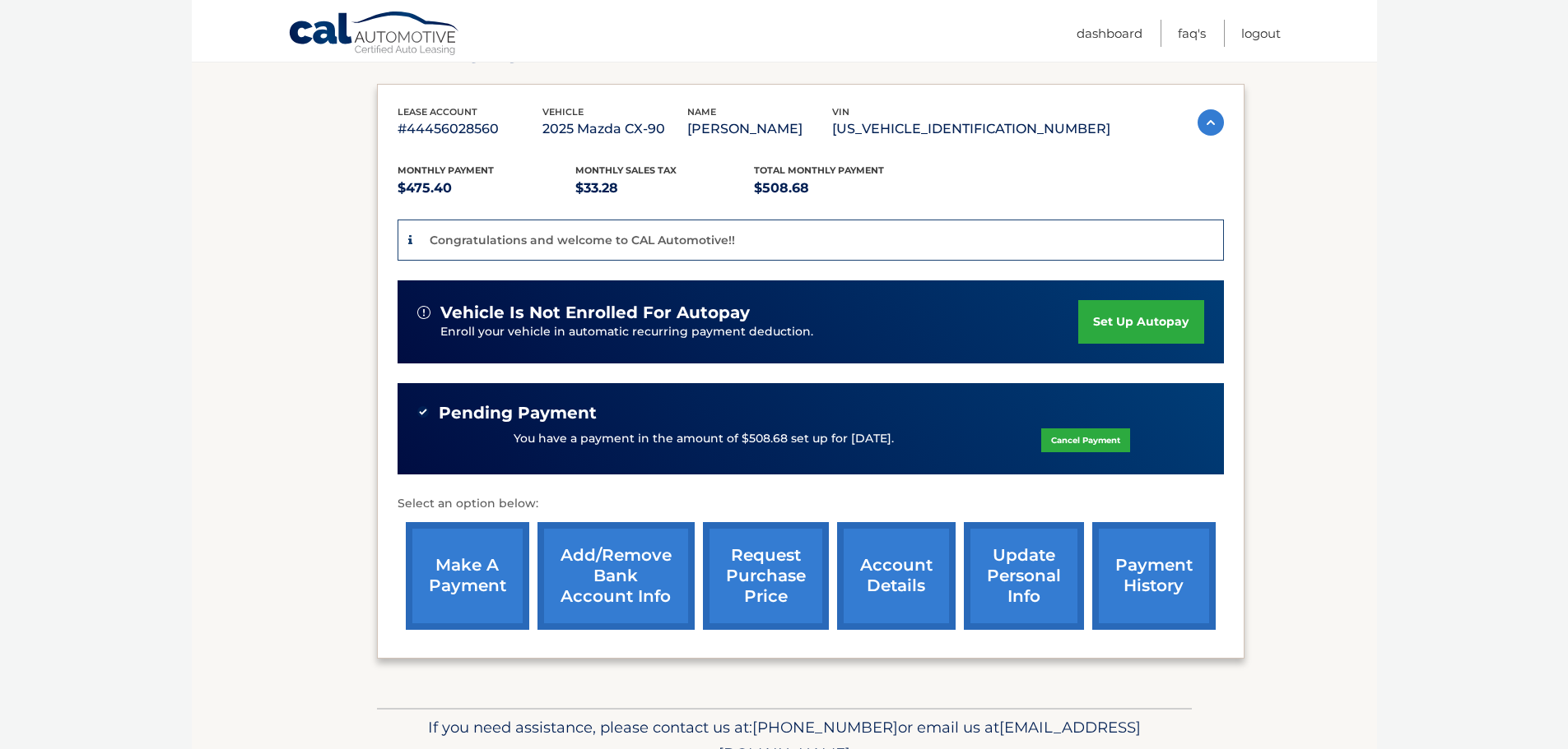
scroll to position [339, 0]
